Goal: Transaction & Acquisition: Purchase product/service

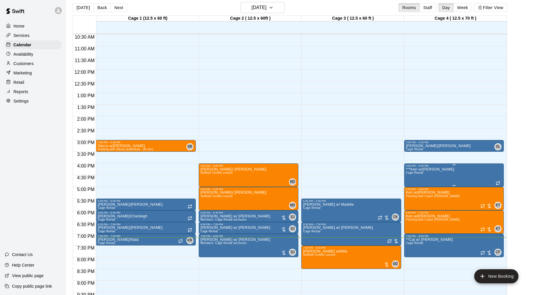
scroll to position [251, 0]
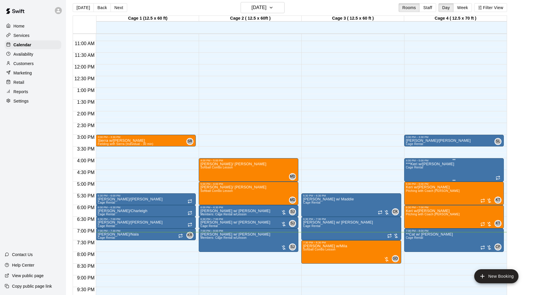
click at [447, 145] on div at bounding box center [267, 147] width 534 height 295
click at [444, 140] on div "[PERSON_NAME] w/[PERSON_NAME] Rental SL 0" at bounding box center [454, 286] width 96 height 295
click at [411, 171] on icon "delete" at bounding box center [412, 172] width 4 height 5
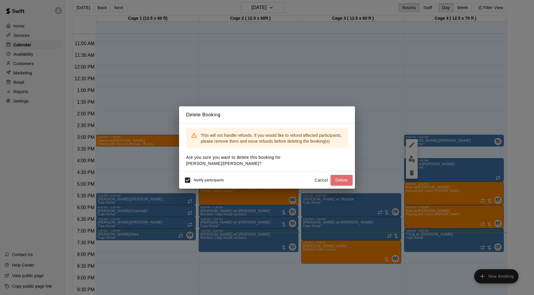
drag, startPoint x: 347, startPoint y: 176, endPoint x: 353, endPoint y: 170, distance: 8.1
click at [347, 176] on button "Delete" at bounding box center [342, 180] width 22 height 11
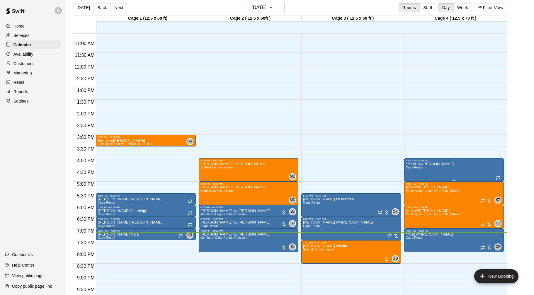
click at [414, 181] on img "edit" at bounding box center [412, 182] width 7 height 7
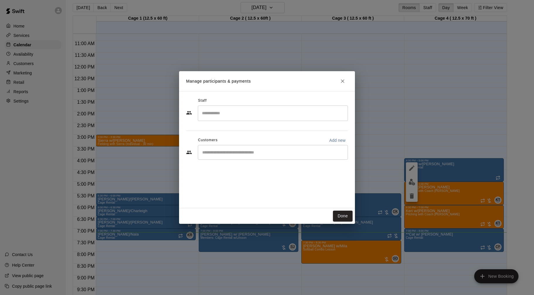
click at [305, 114] on input "Search staff" at bounding box center [273, 113] width 145 height 10
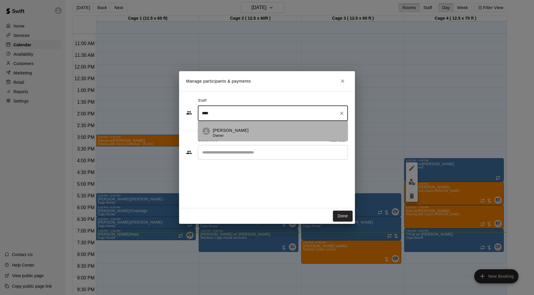
click at [269, 132] on div "[PERSON_NAME] Owner" at bounding box center [278, 133] width 130 height 11
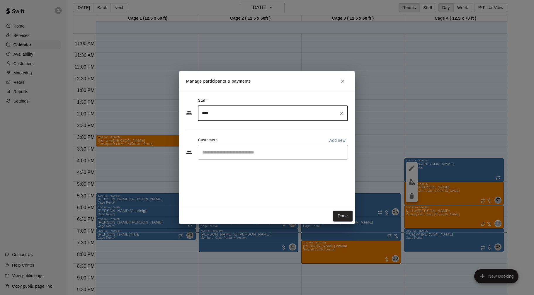
type input "****"
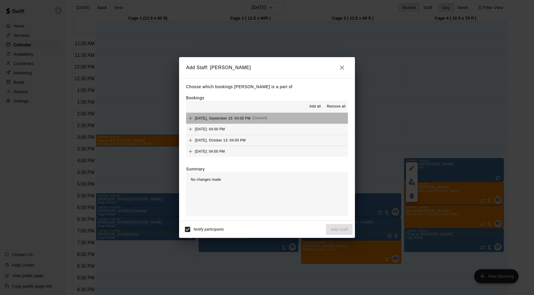
click at [223, 117] on span "[DATE], September 15: 04:00 PM" at bounding box center [223, 118] width 56 height 4
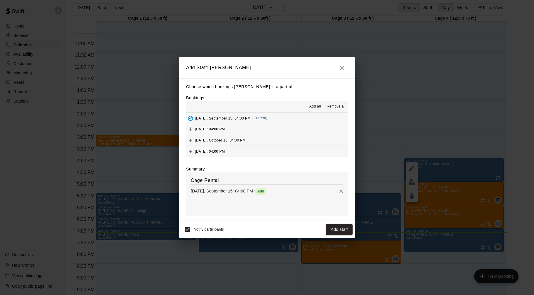
click at [225, 128] on span "[DATE]: 04:00 PM" at bounding box center [210, 129] width 30 height 4
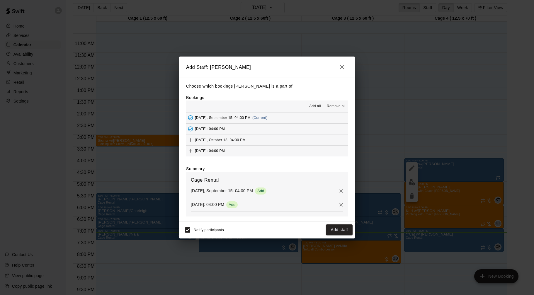
click at [229, 145] on button "[DATE], October 13: 04:00 PM" at bounding box center [267, 140] width 162 height 11
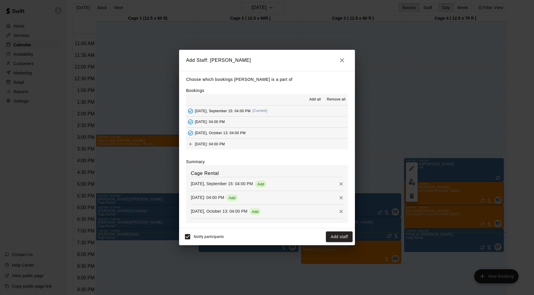
click at [225, 143] on span "[DATE]: 04:00 PM" at bounding box center [210, 144] width 30 height 4
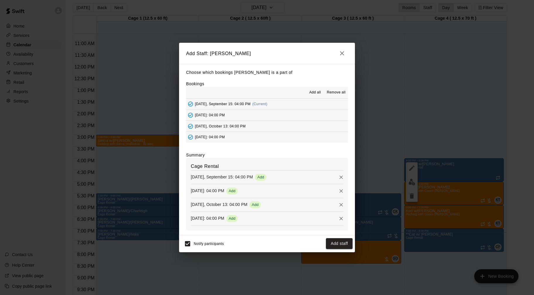
drag, startPoint x: 345, startPoint y: 243, endPoint x: 346, endPoint y: 240, distance: 3.1
click at [344, 243] on button "Add staff" at bounding box center [339, 243] width 27 height 11
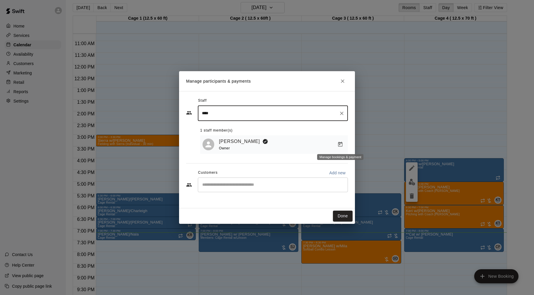
click at [341, 146] on icon "Manage bookings & payment" at bounding box center [340, 145] width 6 height 6
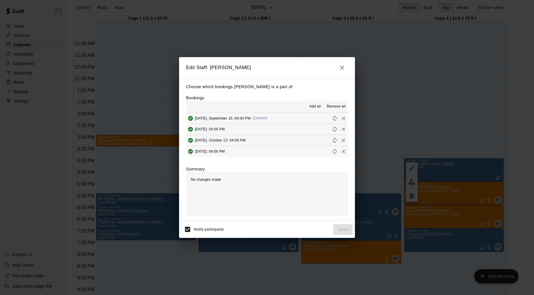
click at [339, 65] on icon "button" at bounding box center [342, 67] width 7 height 7
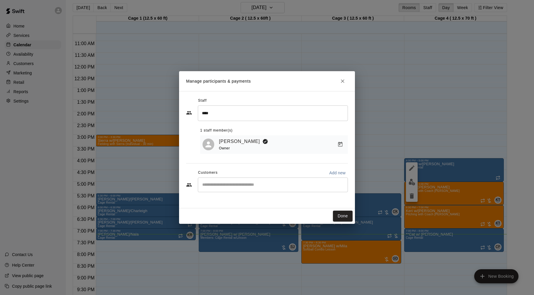
click at [301, 189] on div "​" at bounding box center [273, 185] width 150 height 15
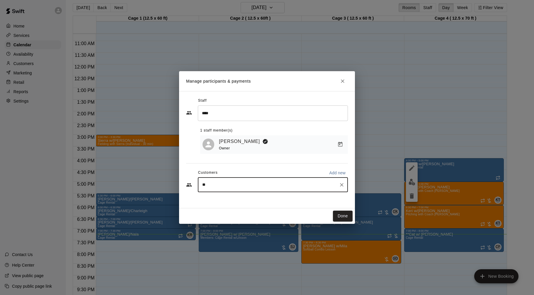
type input "***"
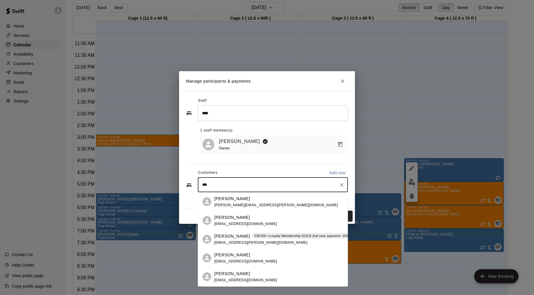
click at [261, 237] on p "CRUSH +Loyalty Membership GOLD (full year payment: 10% off)" at bounding box center [304, 236] width 101 height 5
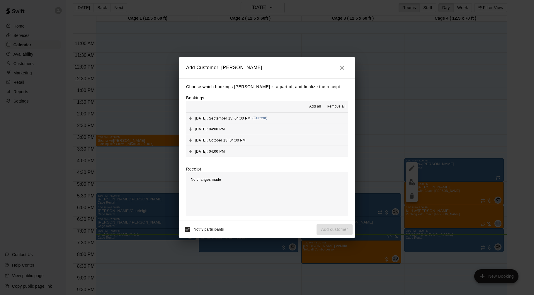
click at [312, 107] on span "Add all" at bounding box center [315, 107] width 12 height 6
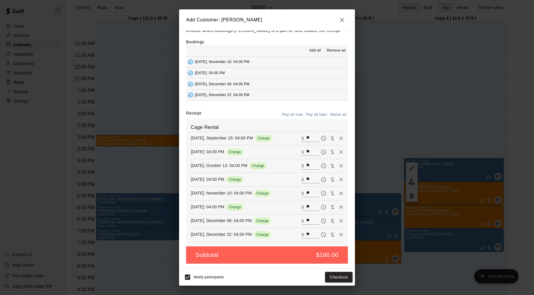
scroll to position [0, 0]
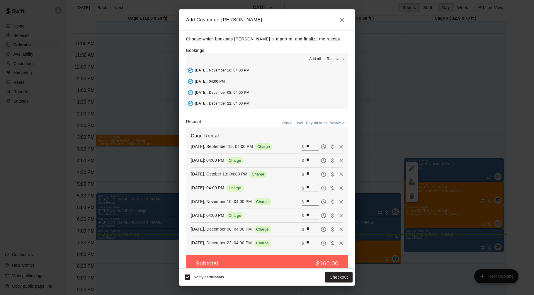
click at [311, 122] on button "Pay all later" at bounding box center [317, 123] width 24 height 9
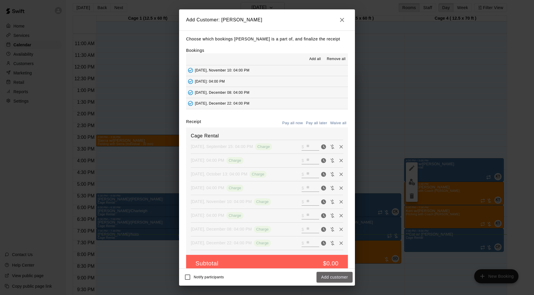
drag, startPoint x: 326, startPoint y: 277, endPoint x: 336, endPoint y: 274, distance: 10.6
click at [326, 277] on button "Add customer" at bounding box center [335, 277] width 36 height 11
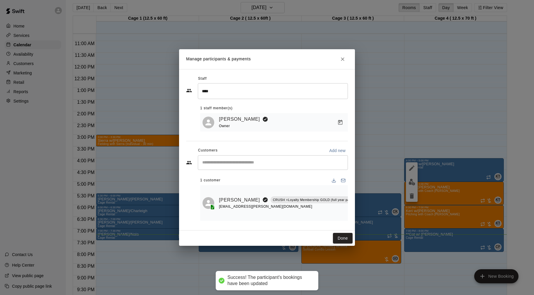
click at [303, 159] on div "​" at bounding box center [273, 162] width 150 height 15
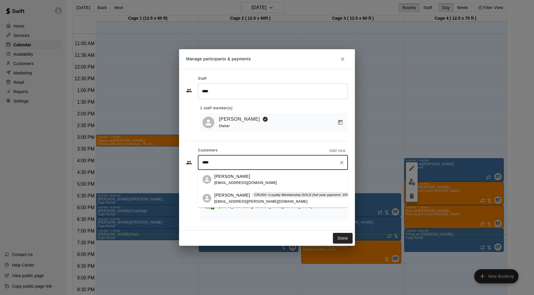
type input "*****"
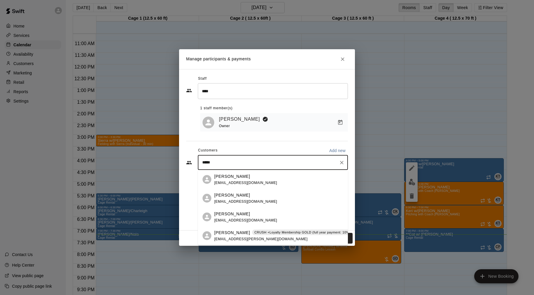
click at [286, 238] on div "[PERSON_NAME] CRUSH +Loyalty Membership GOLD (full year payment: 10% off) [EMAI…" at bounding box center [286, 236] width 144 height 13
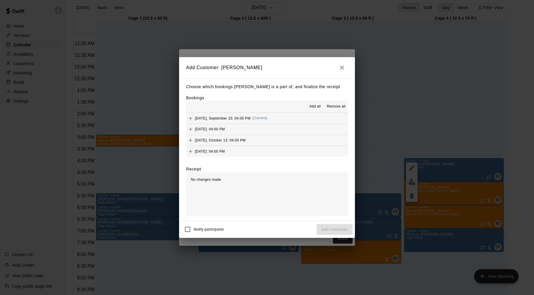
click at [315, 105] on span "Add all" at bounding box center [315, 107] width 12 height 6
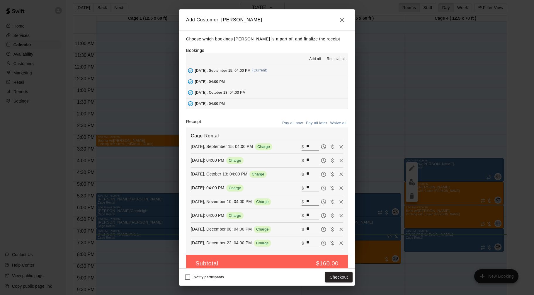
click at [312, 123] on button "Pay all later" at bounding box center [317, 123] width 24 height 9
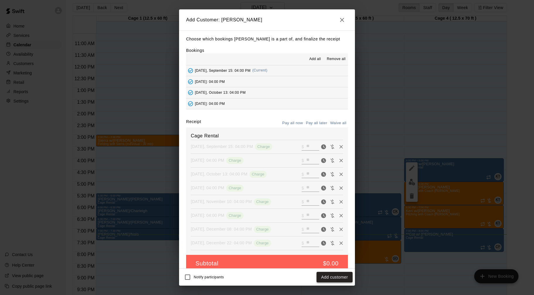
click at [348, 279] on button "Add customer" at bounding box center [335, 277] width 36 height 11
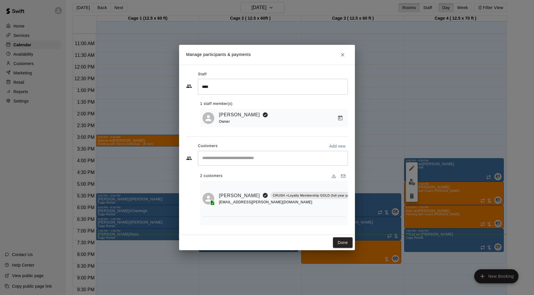
scroll to position [0, 12]
click at [367, 208] on icon "Manage bookings & payment" at bounding box center [369, 208] width 4 height 5
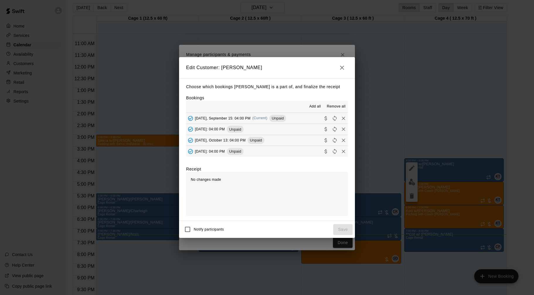
click at [250, 120] on span "[DATE], September 15: 04:00 PM" at bounding box center [223, 118] width 56 height 4
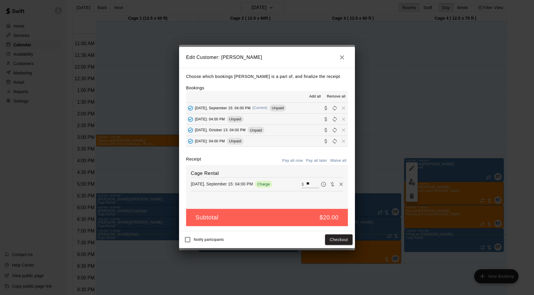
click at [311, 184] on input "**" at bounding box center [312, 185] width 13 height 8
type input "**"
click at [350, 243] on button "Checkout" at bounding box center [339, 240] width 28 height 11
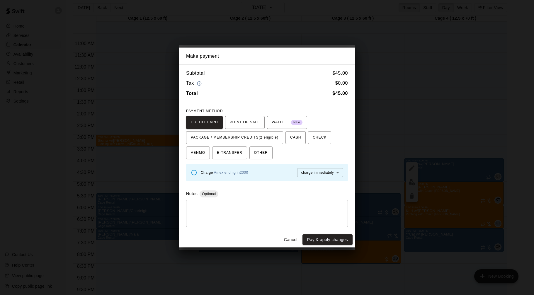
drag, startPoint x: 336, startPoint y: 238, endPoint x: 340, endPoint y: 238, distance: 4.1
click at [336, 238] on button "Pay & apply changes" at bounding box center [328, 240] width 50 height 11
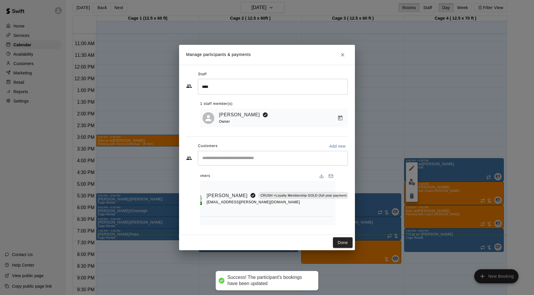
scroll to position [30, 12]
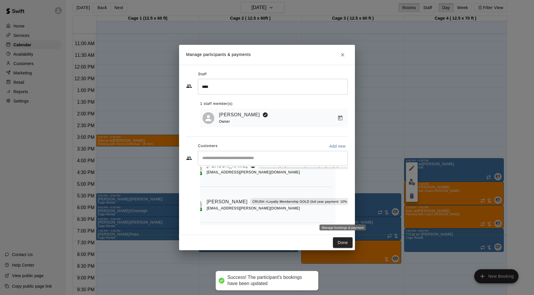
click at [359, 213] on icon "Manage bookings & payment" at bounding box center [361, 215] width 4 height 5
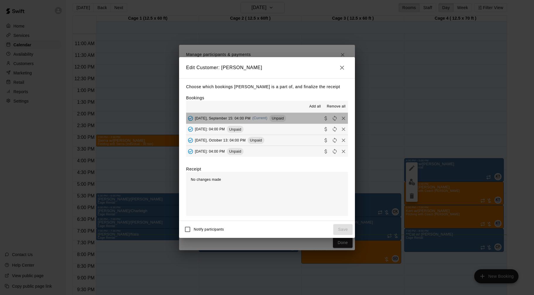
click at [244, 119] on span "[DATE], September 15: 04:00 PM" at bounding box center [223, 118] width 56 height 4
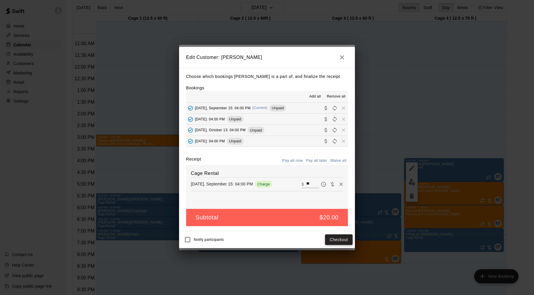
click at [339, 242] on button "Checkout" at bounding box center [339, 240] width 28 height 11
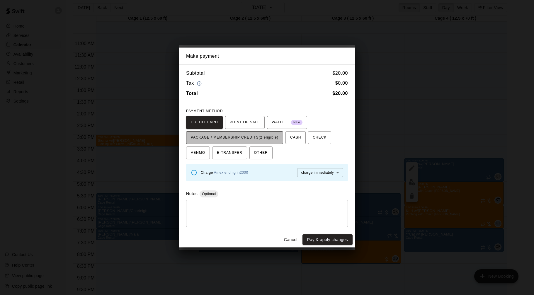
click at [248, 138] on span "PACKAGE / MEMBERSHIP CREDITS (2 eligible)" at bounding box center [235, 137] width 88 height 9
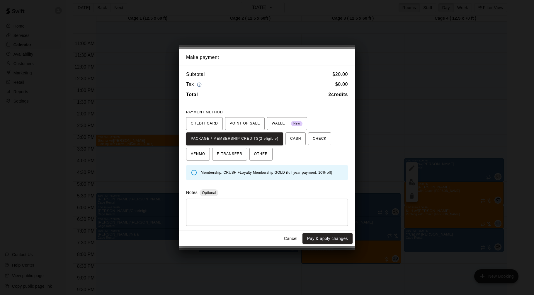
click at [323, 240] on button "Pay & apply changes" at bounding box center [328, 238] width 50 height 11
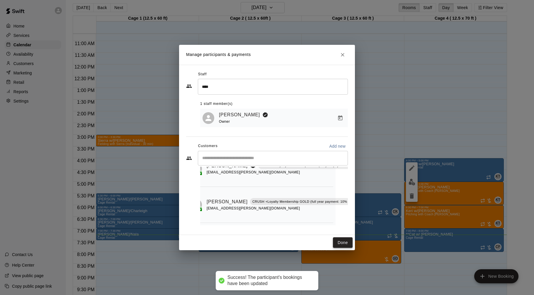
click at [337, 244] on button "Done" at bounding box center [343, 242] width 20 height 11
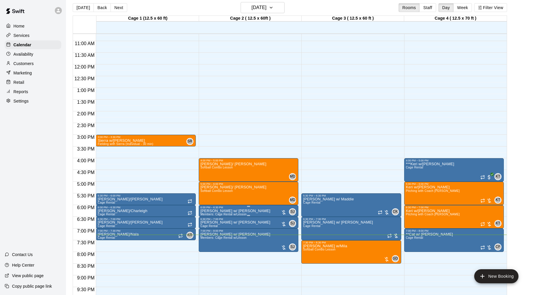
click at [203, 229] on img "edit" at bounding box center [206, 229] width 7 height 7
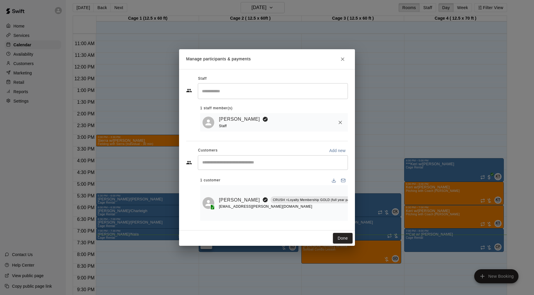
scroll to position [0, 10]
click at [369, 214] on icon "Manage bookings & payment" at bounding box center [371, 213] width 4 height 5
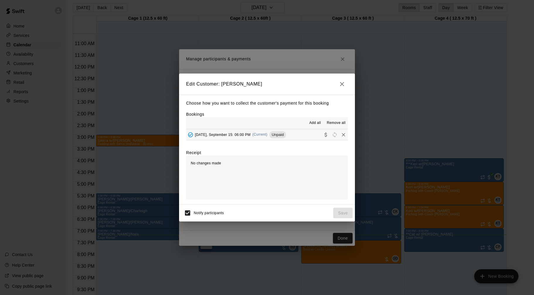
click at [298, 136] on button "[DATE], September 15: 06:00 PM (Current) Unpaid" at bounding box center [267, 134] width 162 height 11
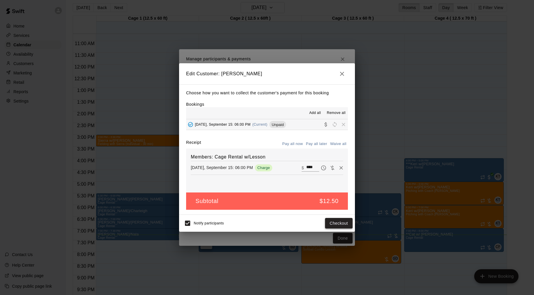
click at [340, 222] on button "Checkout" at bounding box center [339, 223] width 28 height 11
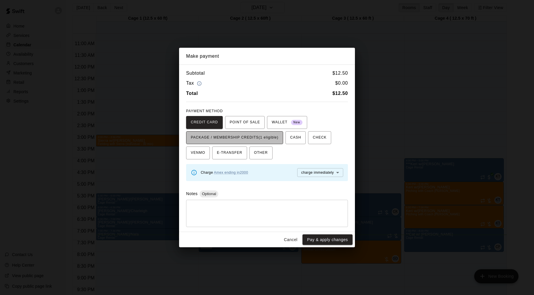
click at [265, 137] on span "PACKAGE / MEMBERSHIP CREDITS (1 eligible)" at bounding box center [235, 137] width 88 height 9
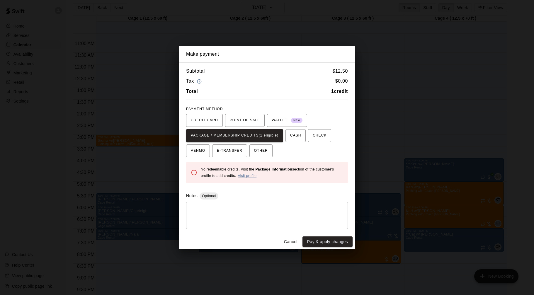
click at [294, 243] on button "Cancel" at bounding box center [290, 242] width 19 height 11
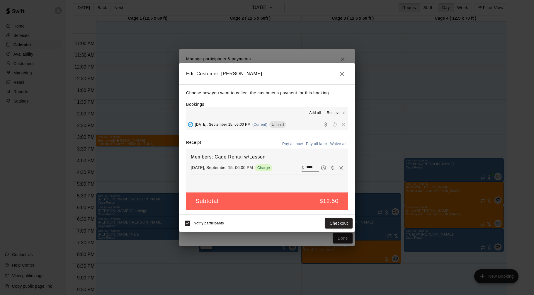
click at [341, 72] on icon "button" at bounding box center [342, 73] width 7 height 7
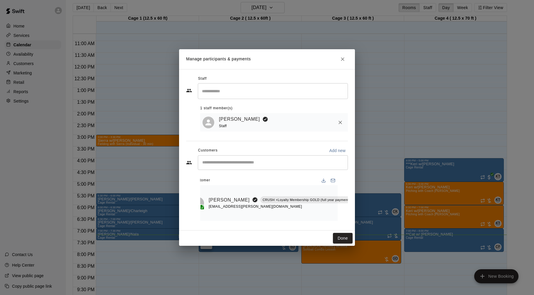
click at [344, 59] on icon "Close" at bounding box center [343, 59] width 6 height 6
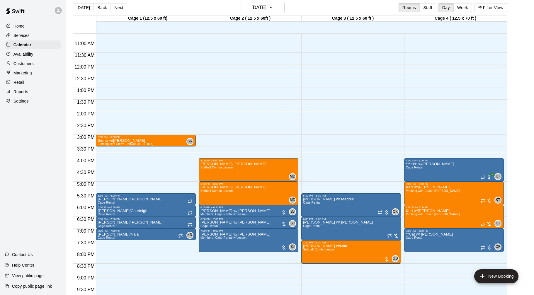
scroll to position [251, 0]
click at [286, 251] on div at bounding box center [284, 248] width 6 height 6
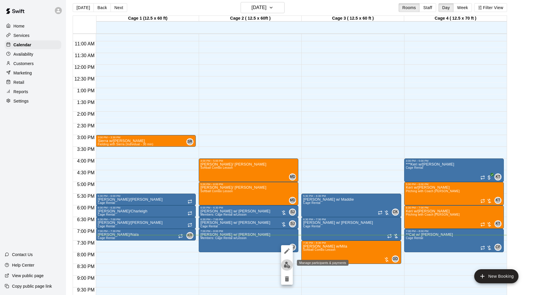
click at [286, 268] on img "edit" at bounding box center [287, 265] width 7 height 7
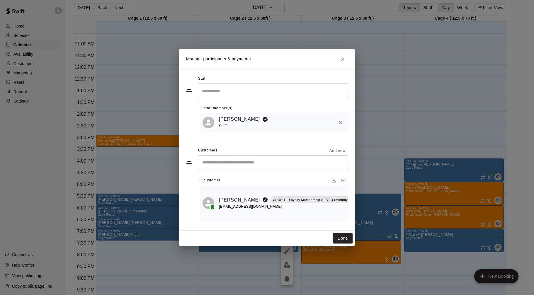
scroll to position [0, 12]
click at [356, 213] on icon "Manage bookings & payment" at bounding box center [359, 213] width 6 height 6
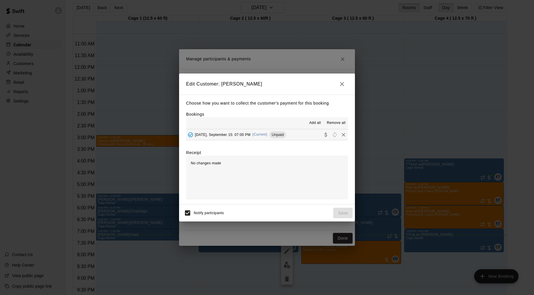
click at [239, 133] on span "[DATE], September 15: 07:00 PM" at bounding box center [223, 135] width 56 height 4
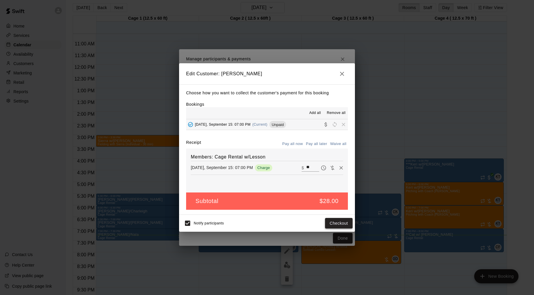
click at [342, 222] on button "Checkout" at bounding box center [339, 223] width 28 height 11
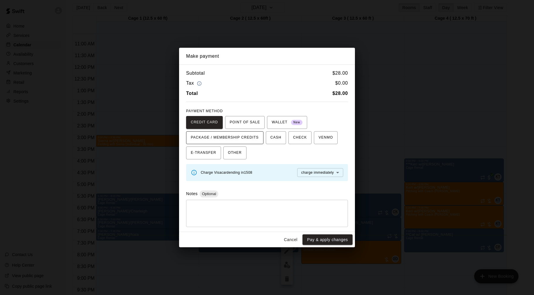
click at [241, 140] on span "PACKAGE / MEMBERSHIP CREDITS" at bounding box center [225, 137] width 68 height 9
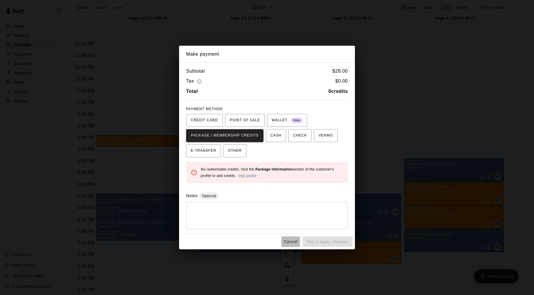
click at [292, 240] on button "Cancel" at bounding box center [290, 242] width 19 height 11
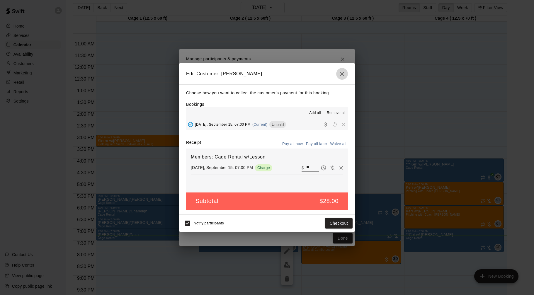
drag, startPoint x: 344, startPoint y: 72, endPoint x: 345, endPoint y: 68, distance: 3.7
click at [344, 72] on icon "button" at bounding box center [342, 73] width 7 height 7
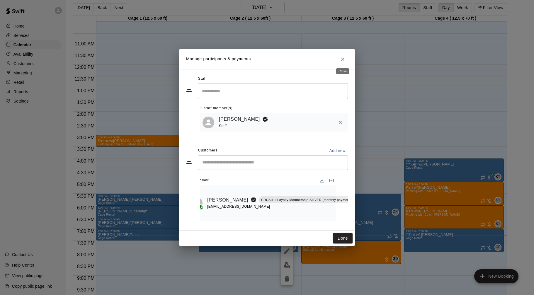
click at [345, 59] on icon "Close" at bounding box center [343, 59] width 6 height 6
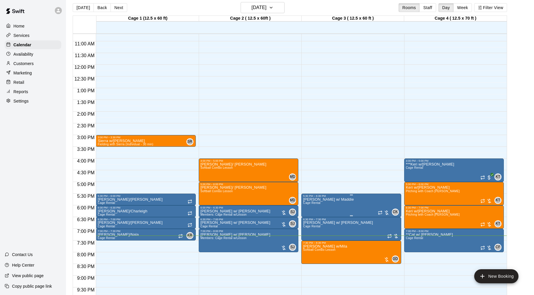
click at [308, 218] on img "edit" at bounding box center [309, 218] width 7 height 7
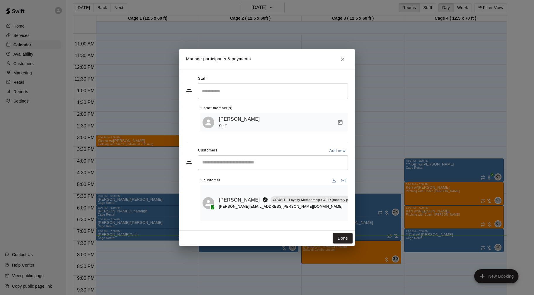
scroll to position [0, 4]
click at [362, 212] on icon "Manage bookings & payment" at bounding box center [364, 213] width 4 height 5
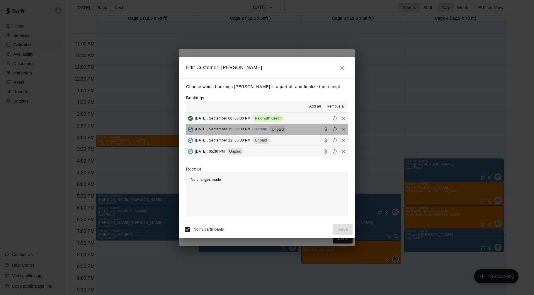
click at [251, 128] on span "[DATE], September 15: 05:30 PM" at bounding box center [223, 129] width 56 height 4
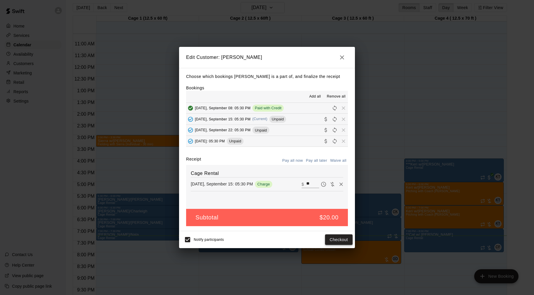
click at [332, 242] on button "Checkout" at bounding box center [339, 240] width 28 height 11
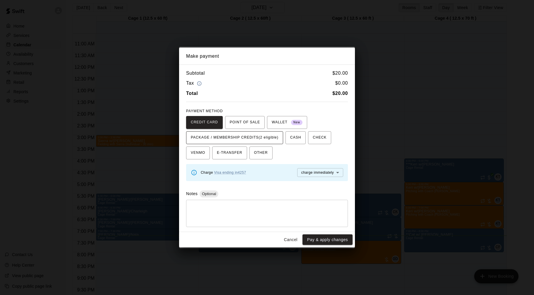
click at [262, 140] on span "PACKAGE / MEMBERSHIP CREDITS (2 eligible)" at bounding box center [235, 137] width 88 height 9
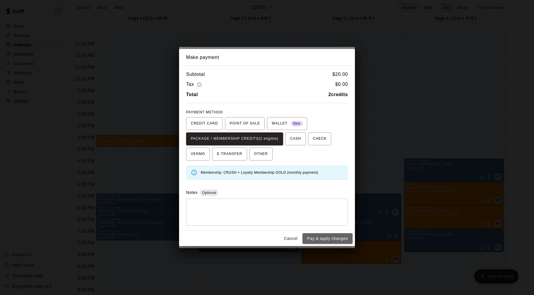
click at [322, 242] on button "Pay & apply changes" at bounding box center [328, 238] width 50 height 11
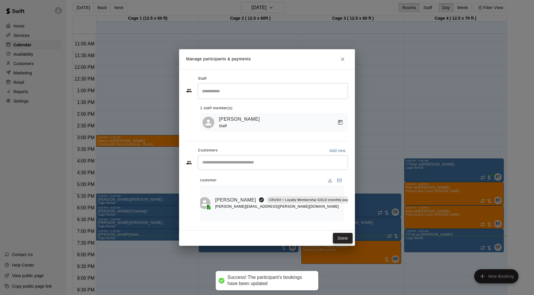
click at [346, 237] on button "Done" at bounding box center [343, 238] width 20 height 11
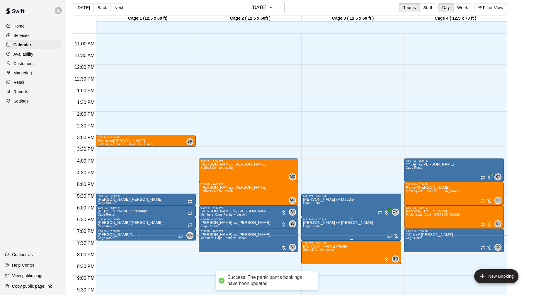
click at [395, 237] on div at bounding box center [393, 236] width 12 height 6
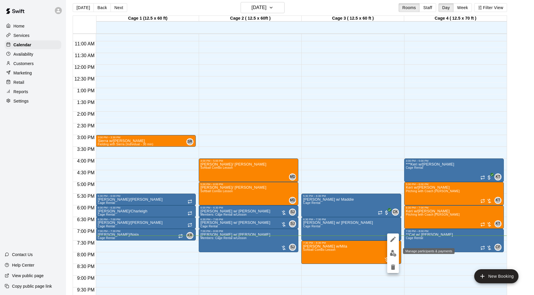
click at [393, 256] on img "edit" at bounding box center [393, 253] width 7 height 7
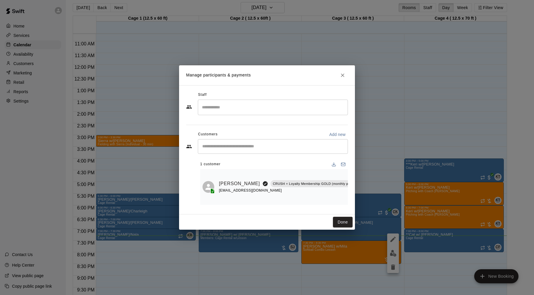
scroll to position [0, 2]
click at [364, 195] on icon "Manage bookings & payment" at bounding box center [367, 197] width 6 height 6
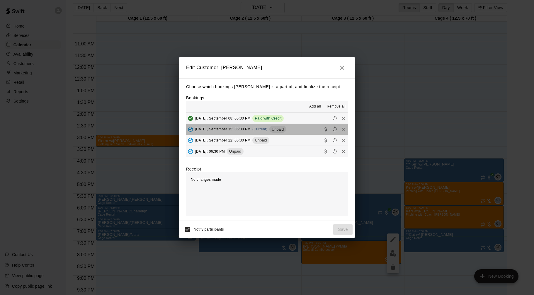
click at [301, 128] on button "[DATE], September 15: 06:30 PM (Current) Unpaid" at bounding box center [267, 129] width 162 height 11
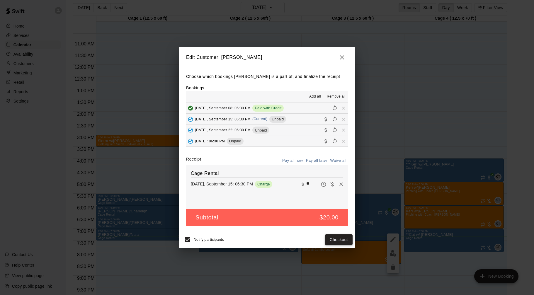
click at [339, 238] on button "Checkout" at bounding box center [339, 240] width 28 height 11
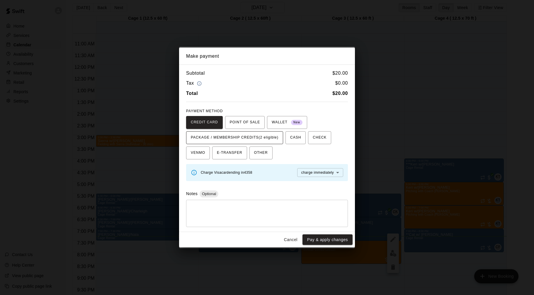
click at [279, 136] on span "PACKAGE / MEMBERSHIP CREDITS (2 eligible)" at bounding box center [235, 137] width 88 height 9
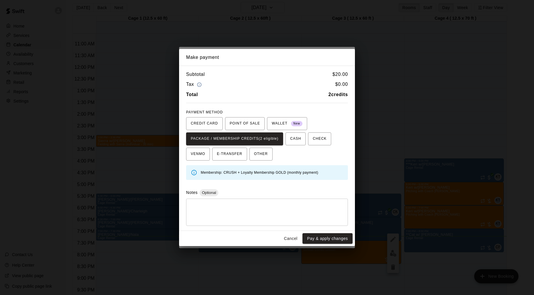
click at [320, 240] on button "Pay & apply changes" at bounding box center [328, 238] width 50 height 11
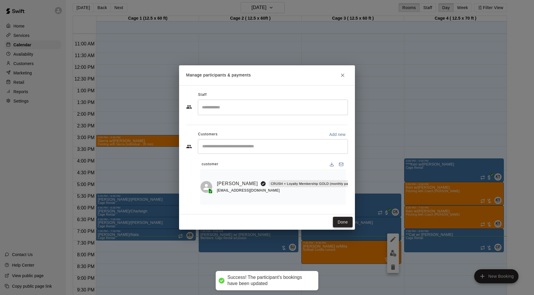
click at [345, 221] on button "Done" at bounding box center [343, 222] width 20 height 11
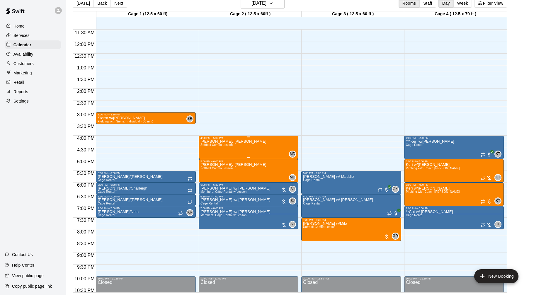
scroll to position [270, 0]
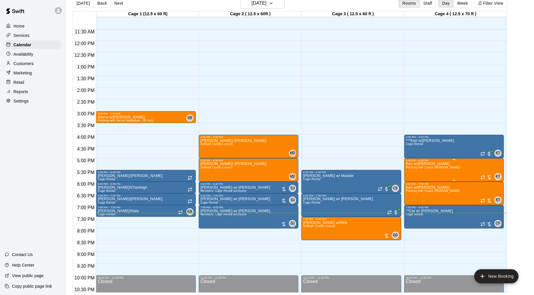
click at [409, 182] on img "edit" at bounding box center [412, 182] width 7 height 7
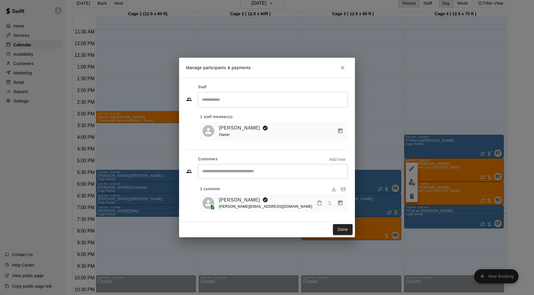
click at [342, 201] on icon "Manage bookings & payment" at bounding box center [340, 203] width 4 height 5
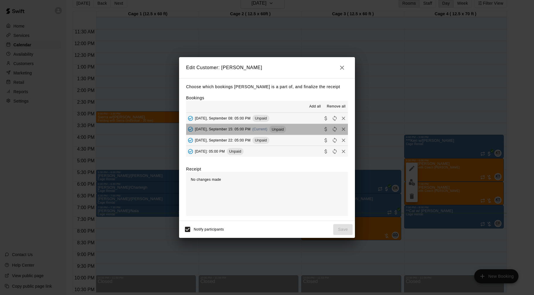
click at [304, 131] on button "[DATE], September 15: 05:00 PM (Current) Unpaid" at bounding box center [267, 129] width 162 height 11
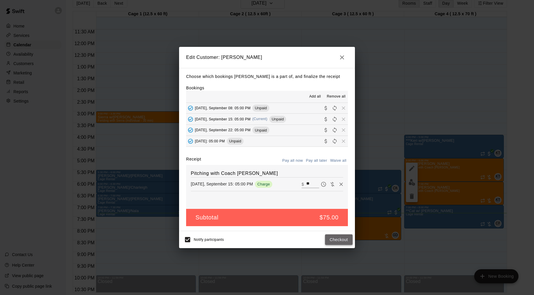
click at [347, 241] on button "Checkout" at bounding box center [339, 240] width 28 height 11
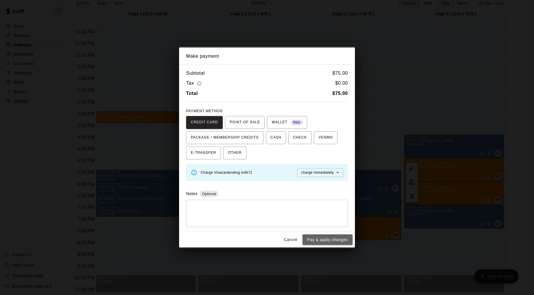
click at [313, 236] on button "Pay & apply changes" at bounding box center [328, 240] width 50 height 11
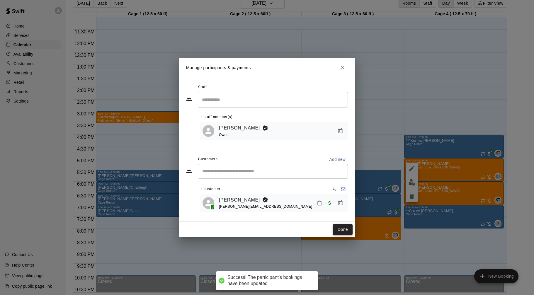
click at [334, 231] on button "Done" at bounding box center [343, 229] width 20 height 11
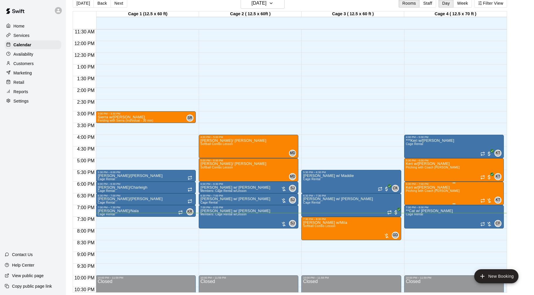
click at [489, 201] on div at bounding box center [486, 201] width 12 height 6
click at [488, 218] on img "edit" at bounding box center [486, 218] width 7 height 7
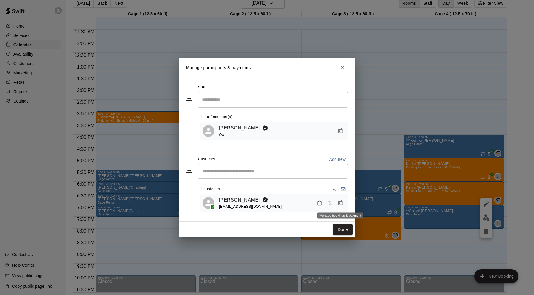
click at [341, 203] on icon "Manage bookings & payment" at bounding box center [340, 203] width 6 height 6
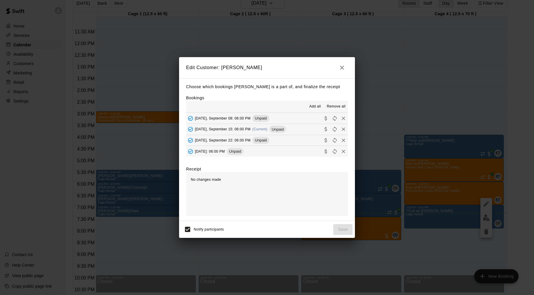
click at [299, 129] on button "[DATE], September 15: 06:00 PM (Current) Unpaid" at bounding box center [267, 129] width 162 height 11
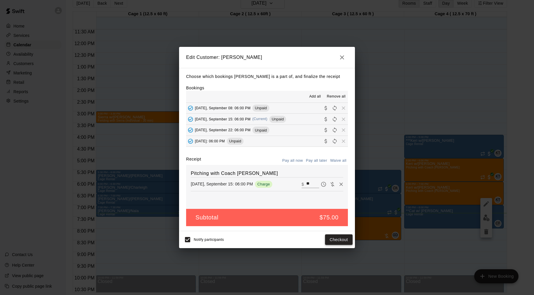
click at [343, 239] on button "Checkout" at bounding box center [339, 240] width 28 height 11
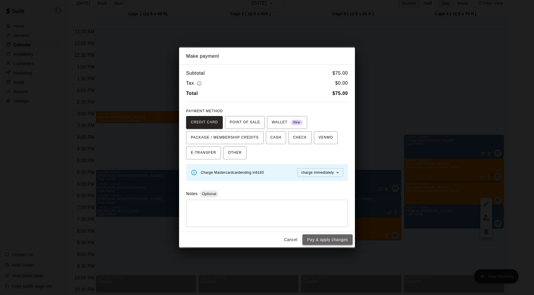
click at [326, 240] on button "Pay & apply changes" at bounding box center [328, 240] width 50 height 11
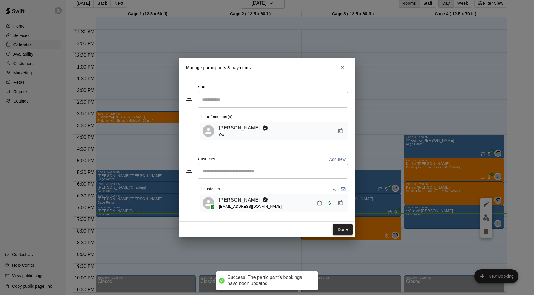
click at [339, 230] on button "Done" at bounding box center [343, 229] width 20 height 11
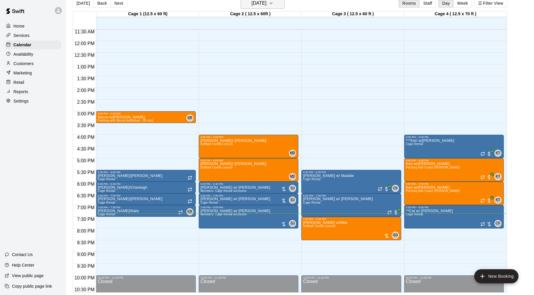
click at [257, 5] on h6 "[DATE]" at bounding box center [259, 3] width 15 height 8
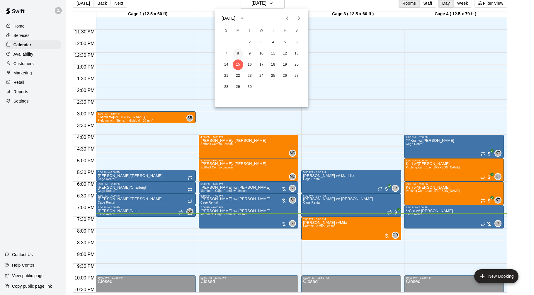
click at [240, 56] on button "8" at bounding box center [238, 53] width 11 height 11
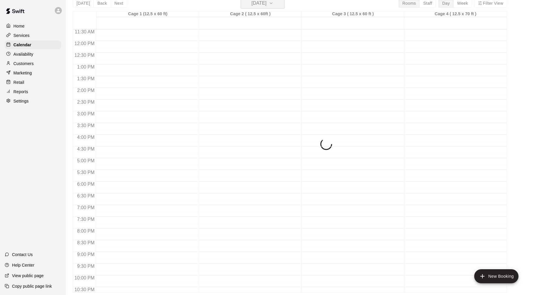
scroll to position [7, 0]
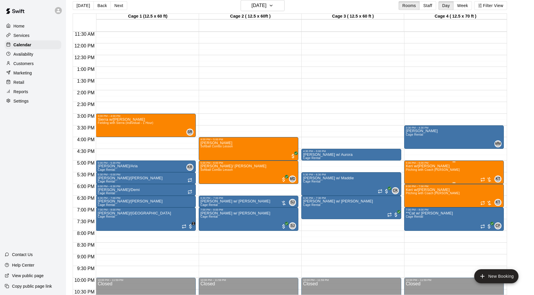
click at [491, 180] on div at bounding box center [486, 180] width 12 height 6
click at [489, 197] on img "edit" at bounding box center [486, 196] width 7 height 7
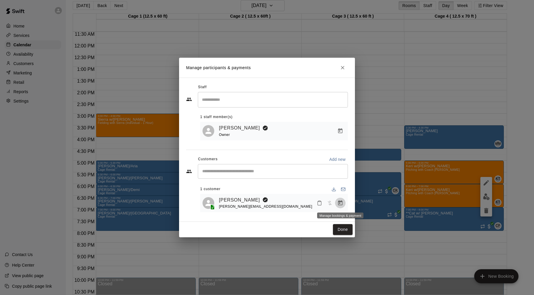
click at [339, 206] on button "Manage bookings & payment" at bounding box center [340, 203] width 11 height 11
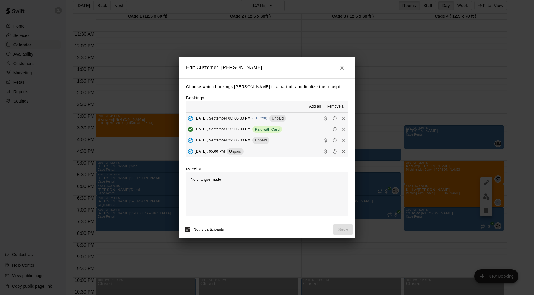
click at [226, 116] on div "[DATE], September 08: 05:00 PM (Current) Unpaid" at bounding box center [236, 118] width 100 height 9
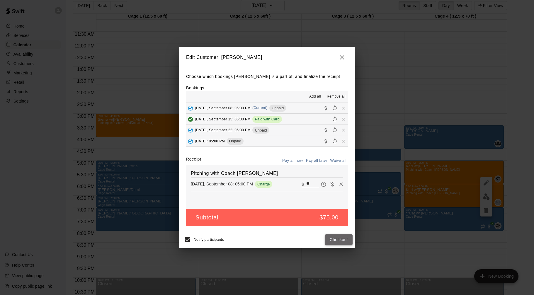
click at [344, 242] on button "Checkout" at bounding box center [339, 240] width 28 height 11
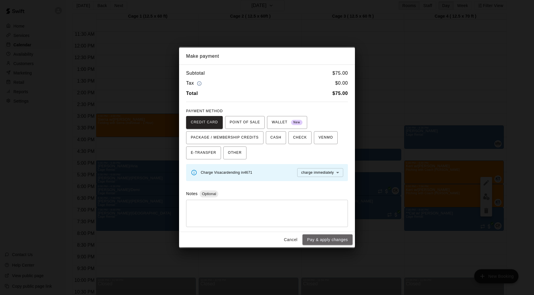
drag, startPoint x: 328, startPoint y: 239, endPoint x: 332, endPoint y: 239, distance: 4.4
click at [328, 239] on button "Pay & apply changes" at bounding box center [328, 240] width 50 height 11
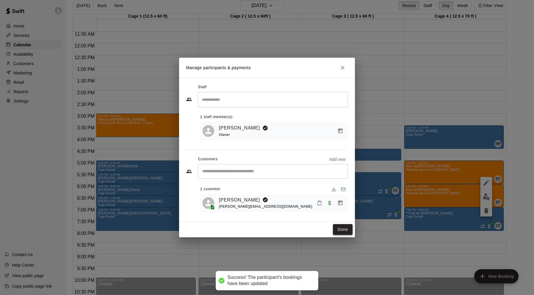
click at [338, 230] on button "Done" at bounding box center [343, 229] width 20 height 11
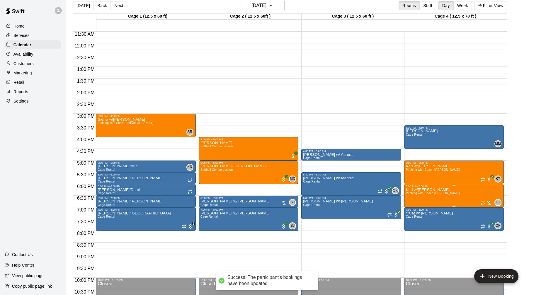
click at [492, 203] on div at bounding box center [486, 203] width 12 height 6
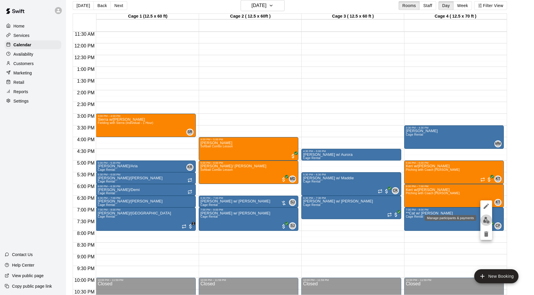
click at [488, 221] on img "edit" at bounding box center [486, 220] width 7 height 7
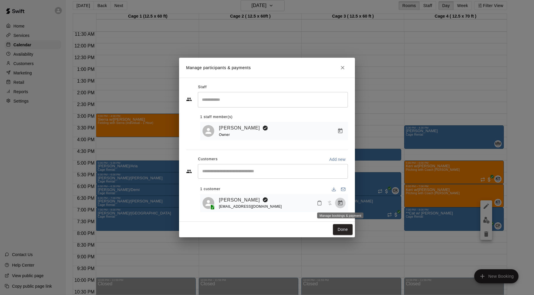
click at [342, 204] on icon "Manage bookings & payment" at bounding box center [340, 203] width 6 height 6
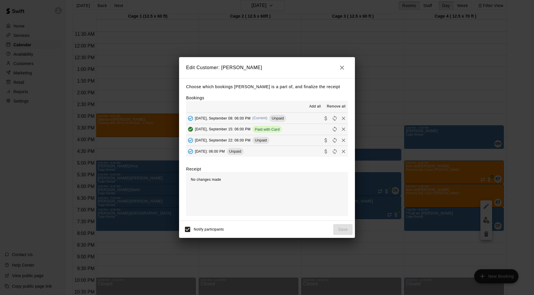
click at [296, 117] on button "[DATE], September 08: 06:00 PM (Current) Unpaid" at bounding box center [267, 118] width 162 height 11
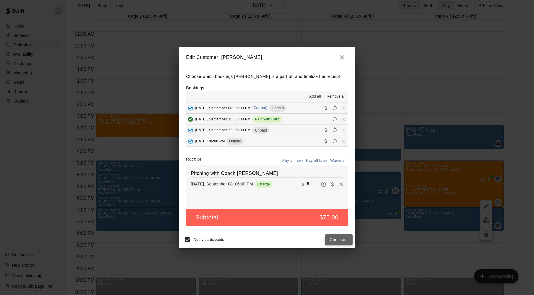
click at [343, 238] on button "Checkout" at bounding box center [339, 240] width 28 height 11
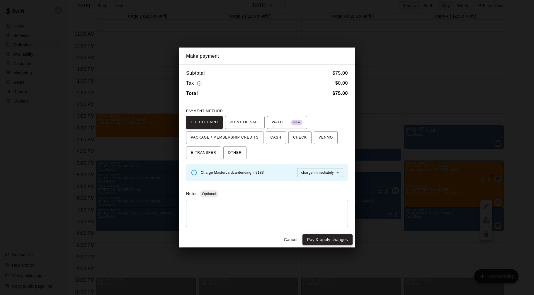
click at [330, 241] on button "Pay & apply changes" at bounding box center [328, 240] width 50 height 11
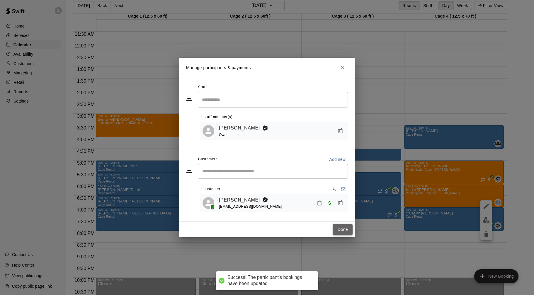
click at [341, 230] on button "Done" at bounding box center [343, 229] width 20 height 11
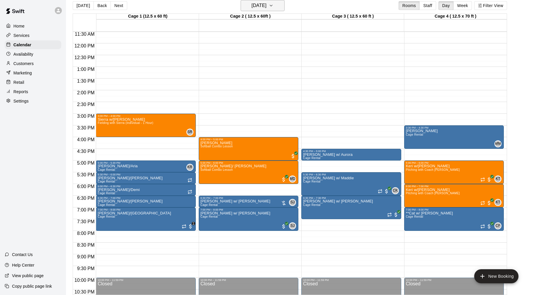
click at [258, 3] on h6 "[DATE]" at bounding box center [259, 5] width 15 height 8
click at [240, 68] on button "15" at bounding box center [238, 67] width 11 height 11
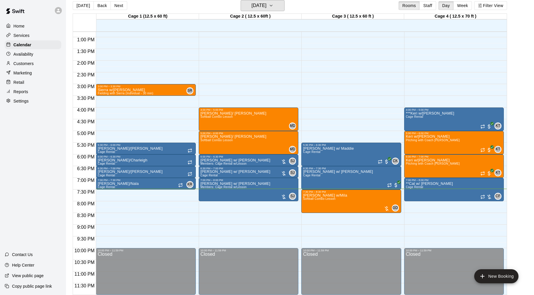
scroll to position [299, 0]
